Goal: Transaction & Acquisition: Book appointment/travel/reservation

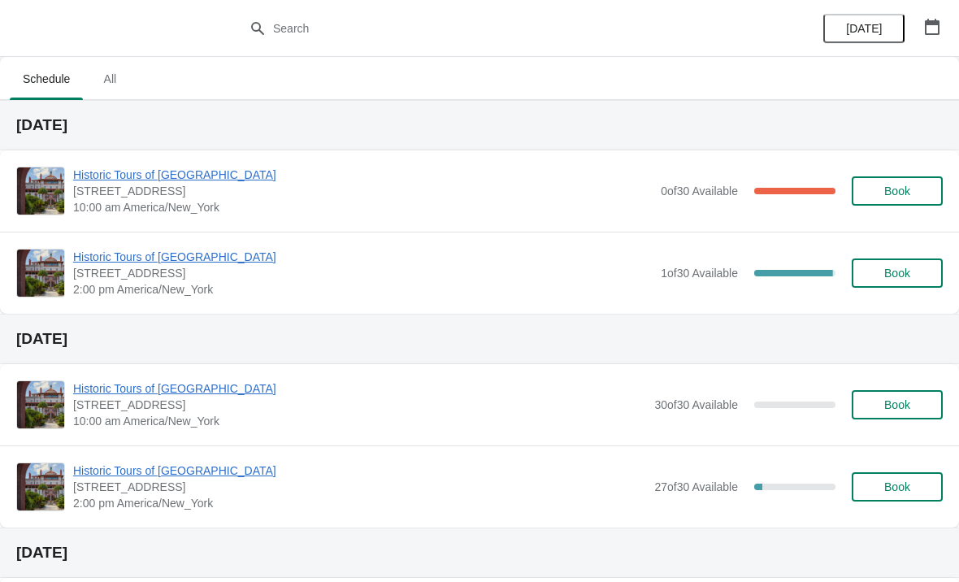
click at [890, 284] on button "Book" at bounding box center [897, 273] width 91 height 29
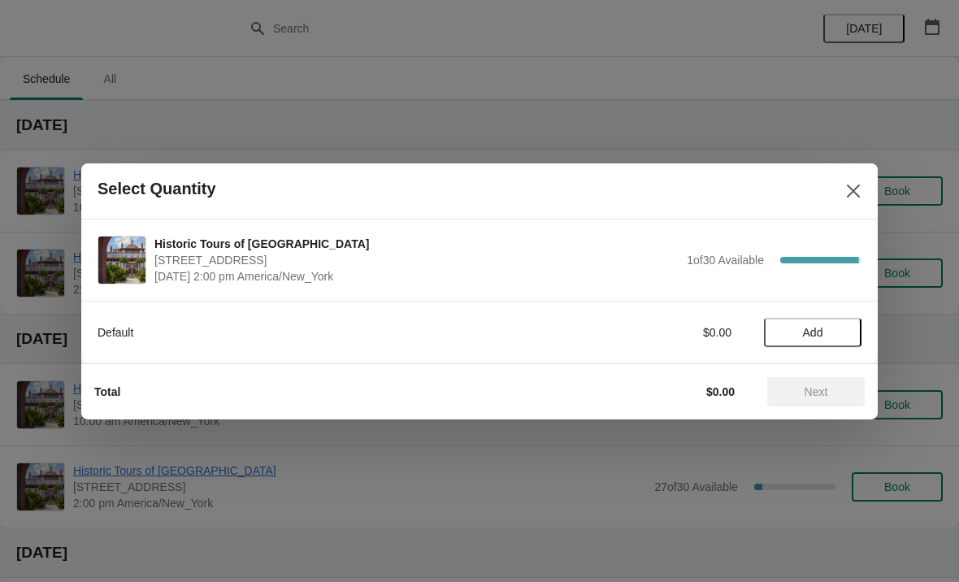
click at [813, 326] on span "Add" at bounding box center [813, 332] width 20 height 13
click at [848, 328] on icon at bounding box center [840, 332] width 17 height 17
click at [823, 385] on span "Next" at bounding box center [817, 391] width 24 height 13
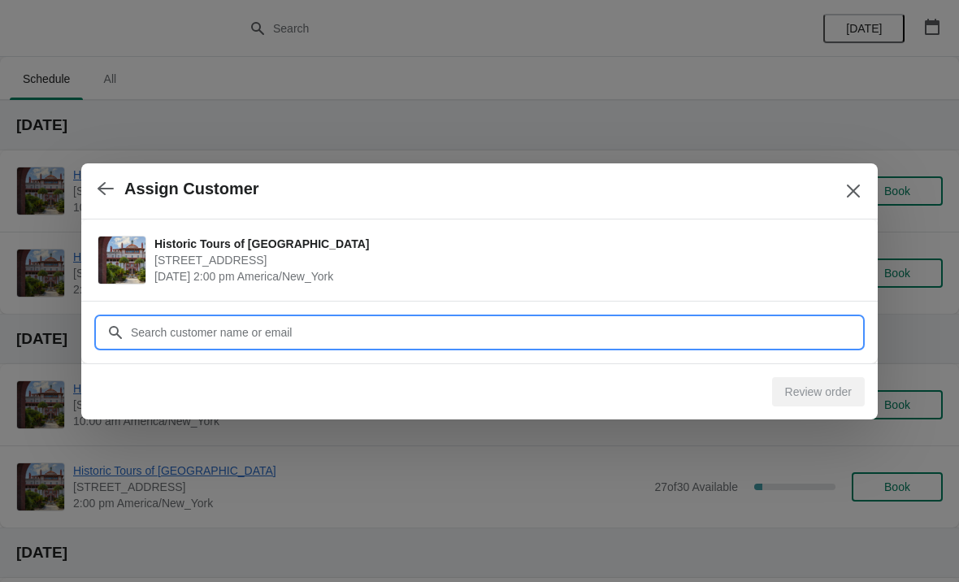
click at [310, 328] on input "Customer" at bounding box center [496, 332] width 732 height 29
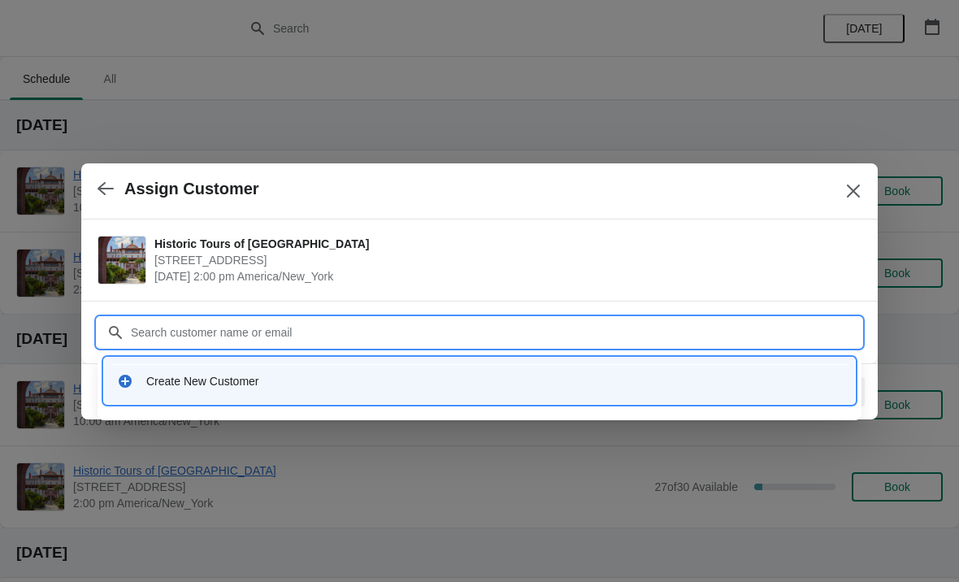
click at [228, 379] on div "Create New Customer" at bounding box center [494, 381] width 696 height 16
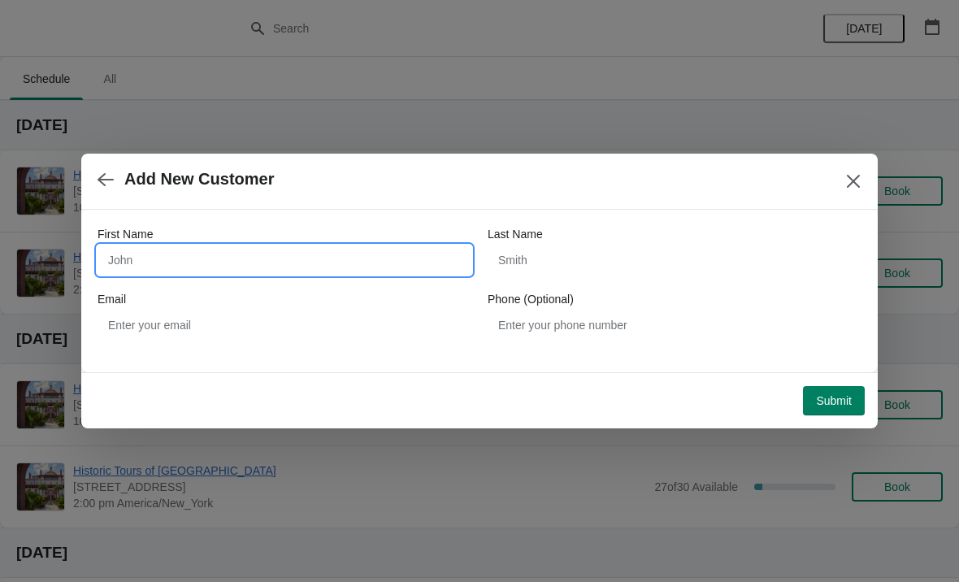
click at [200, 258] on input "First Name" at bounding box center [285, 260] width 374 height 29
type input "[PERSON_NAME]"
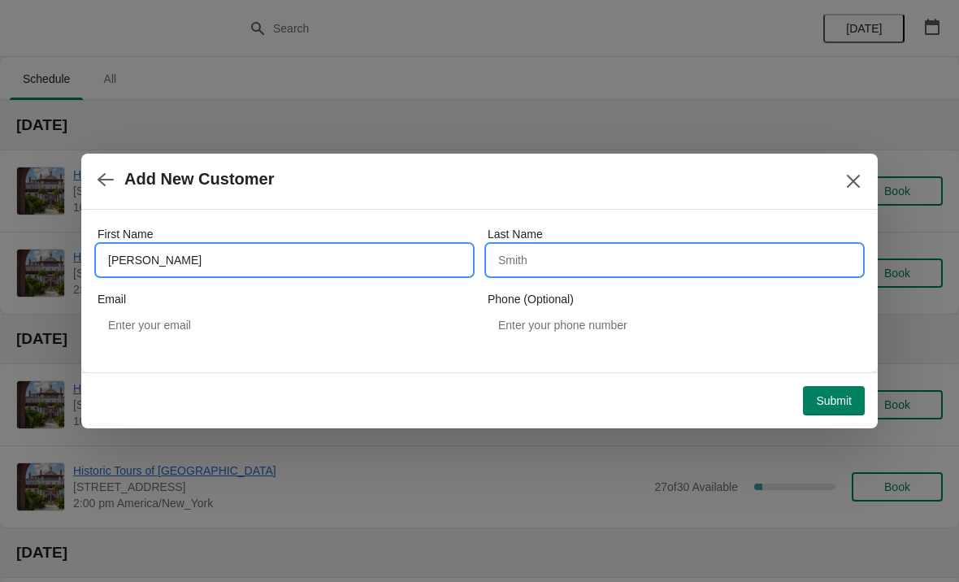
click at [582, 250] on input "Last Name" at bounding box center [675, 260] width 374 height 29
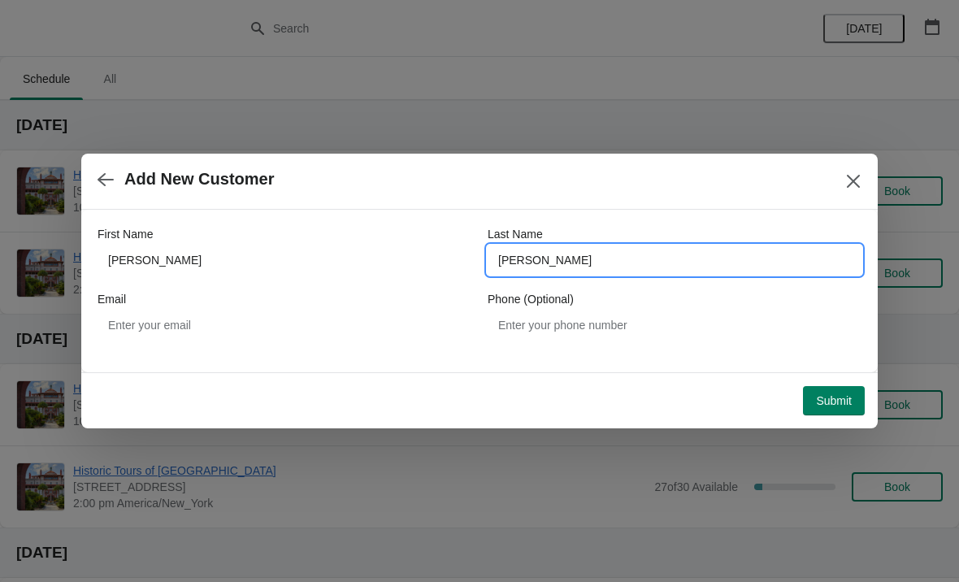
type input "[PERSON_NAME]"
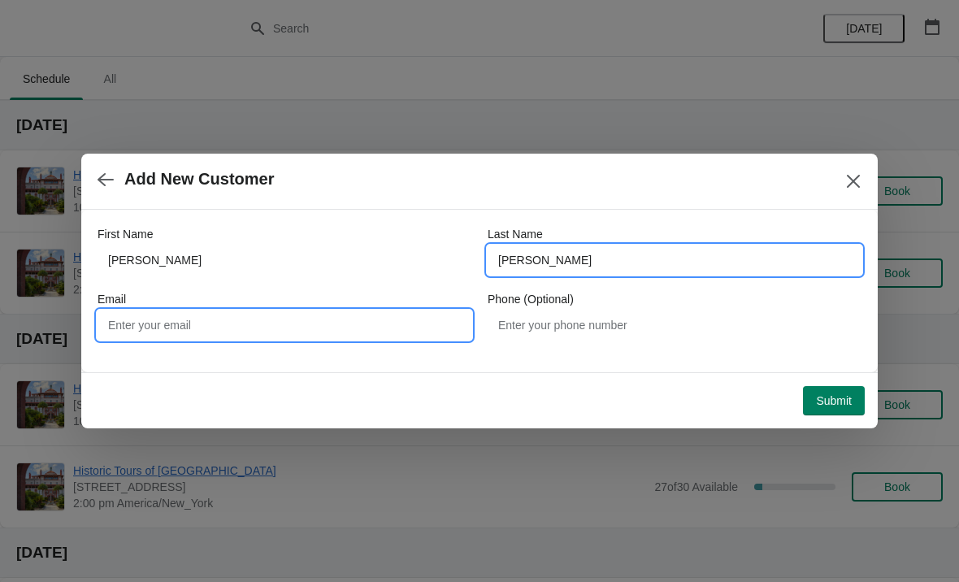
click at [231, 312] on input "Email" at bounding box center [285, 325] width 374 height 29
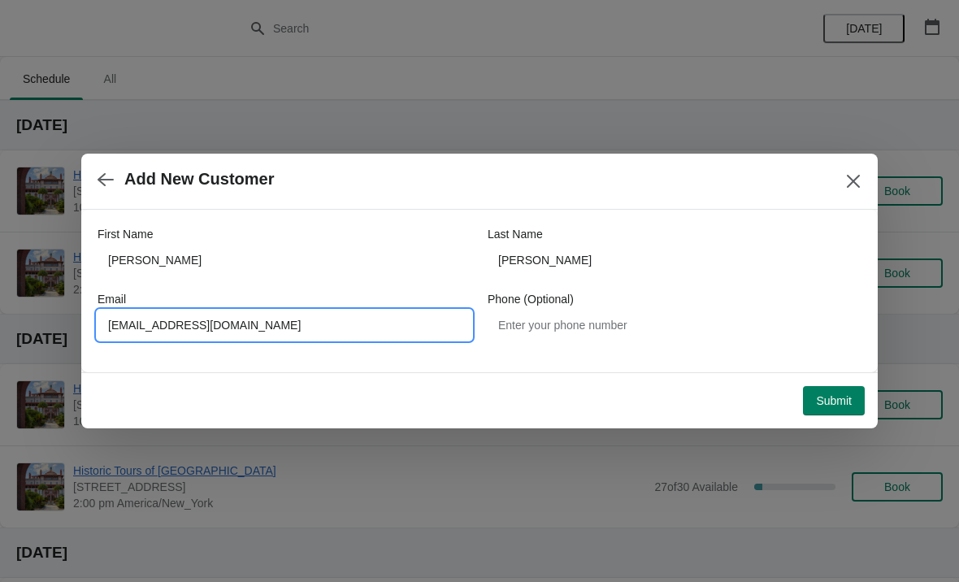
type input "[EMAIL_ADDRESS][DOMAIN_NAME]"
click at [400, 213] on div "First Name [PERSON_NAME] Last Name [PERSON_NAME] Email [EMAIL_ADDRESS][DOMAIN_N…" at bounding box center [480, 283] width 764 height 146
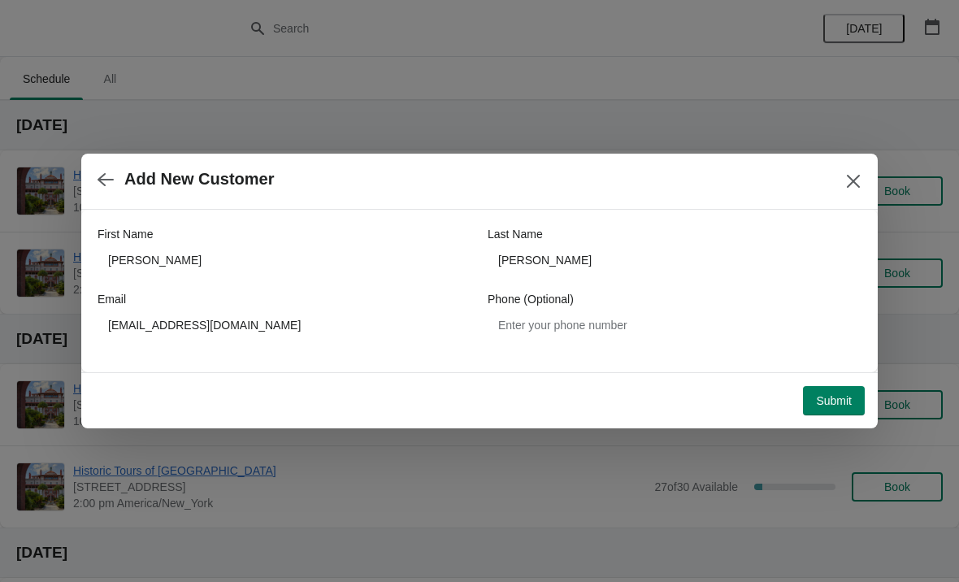
click at [823, 402] on span "Submit" at bounding box center [834, 400] width 36 height 13
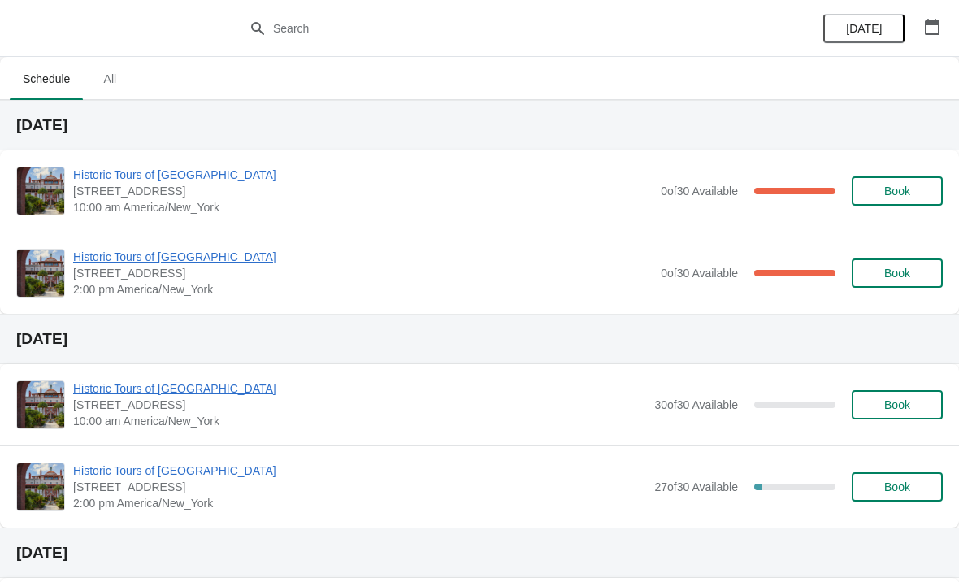
click at [251, 264] on span "Historic Tours of [GEOGRAPHIC_DATA]" at bounding box center [363, 257] width 580 height 16
